Goal: Information Seeking & Learning: Compare options

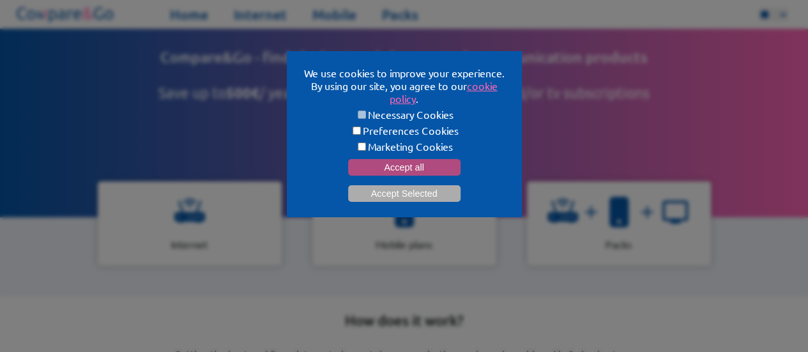
click at [386, 167] on button "Accept all" at bounding box center [404, 167] width 112 height 17
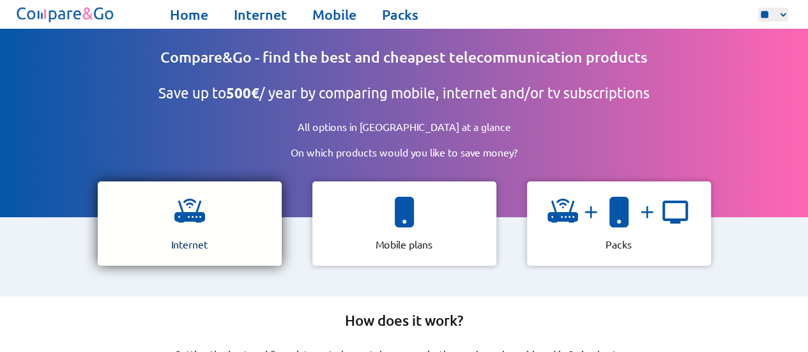
click at [190, 206] on img at bounding box center [189, 212] width 31 height 31
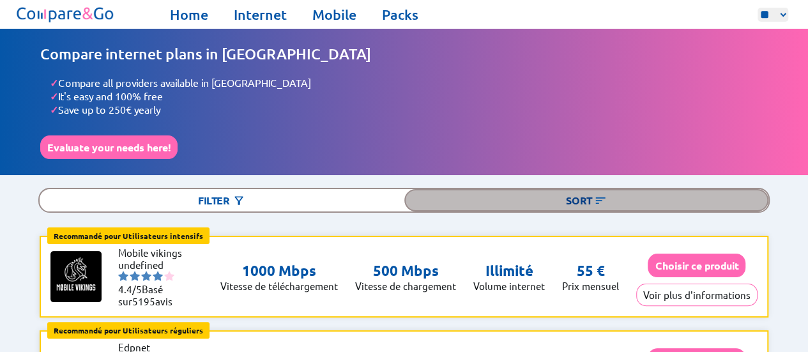
click at [416, 193] on div "Sort" at bounding box center [587, 200] width 365 height 22
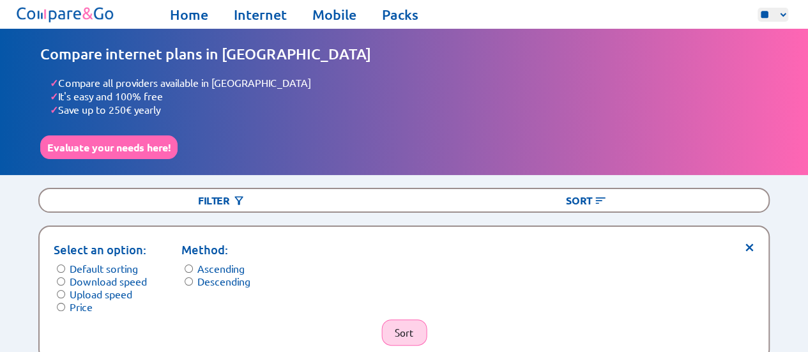
click at [396, 324] on button "Sort" at bounding box center [404, 333] width 45 height 26
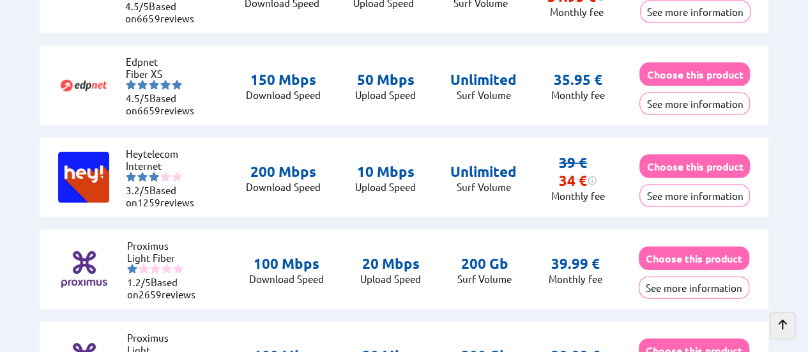
scroll to position [1304, 0]
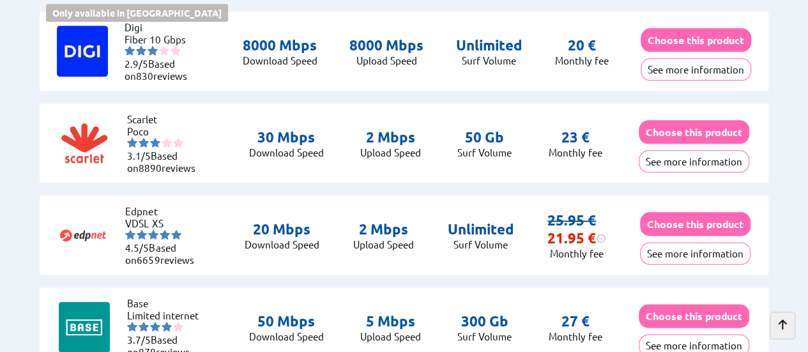
scroll to position [690, 0]
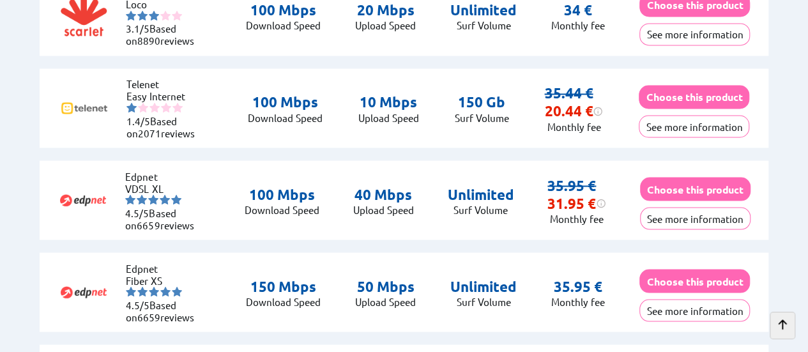
scroll to position [1099, 0]
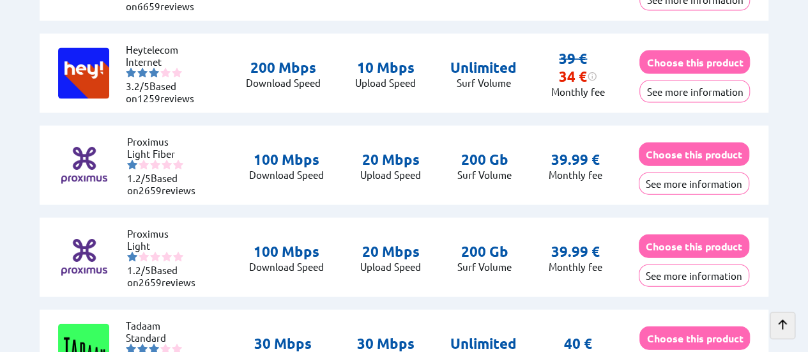
scroll to position [1432, 0]
